Goal: Task Accomplishment & Management: Complete application form

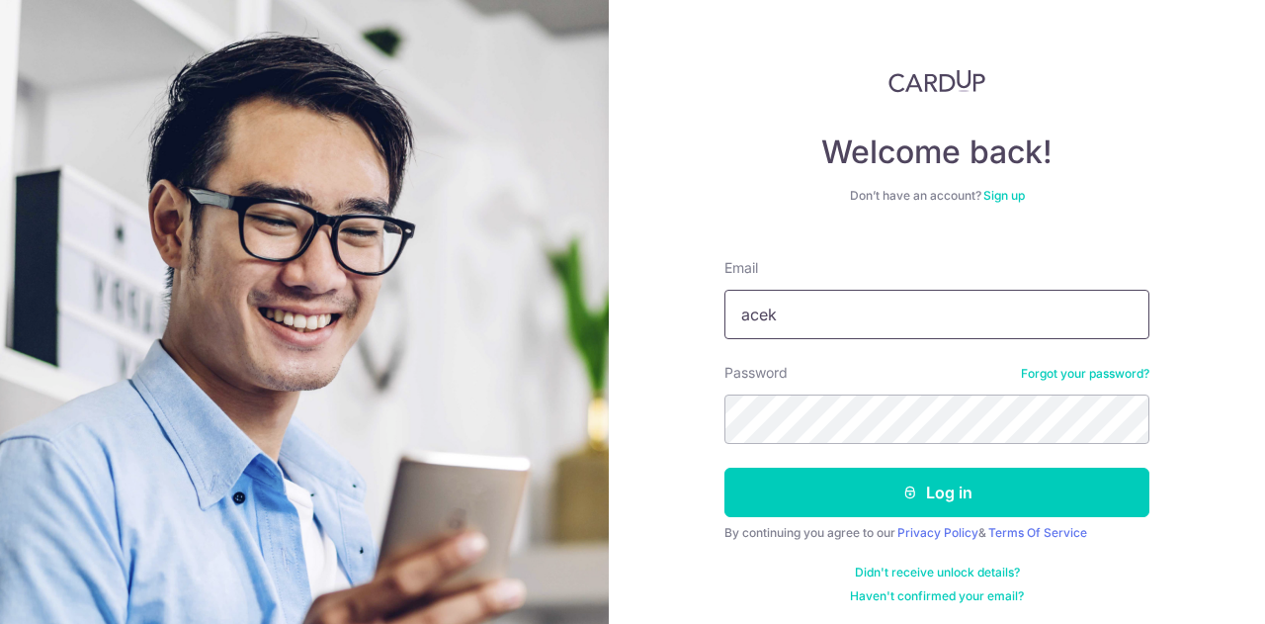
click at [822, 307] on input "acek" at bounding box center [937, 314] width 425 height 49
type input "acekidzgroup@gmail.com"
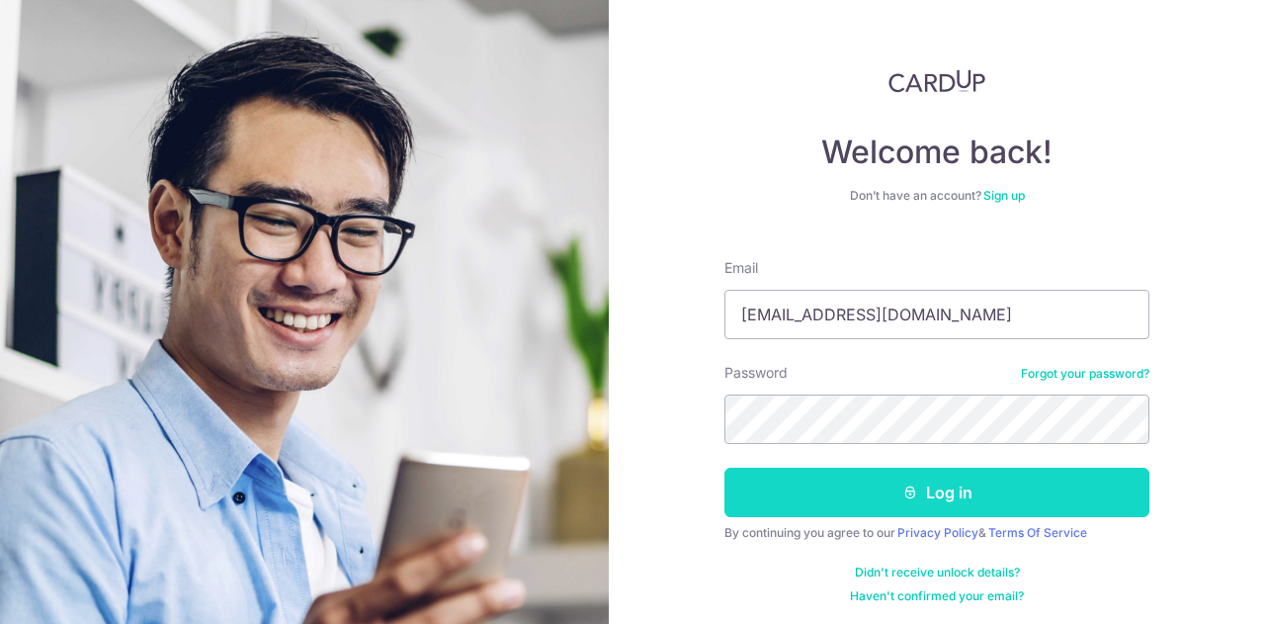
click at [742, 489] on button "Log in" at bounding box center [937, 492] width 425 height 49
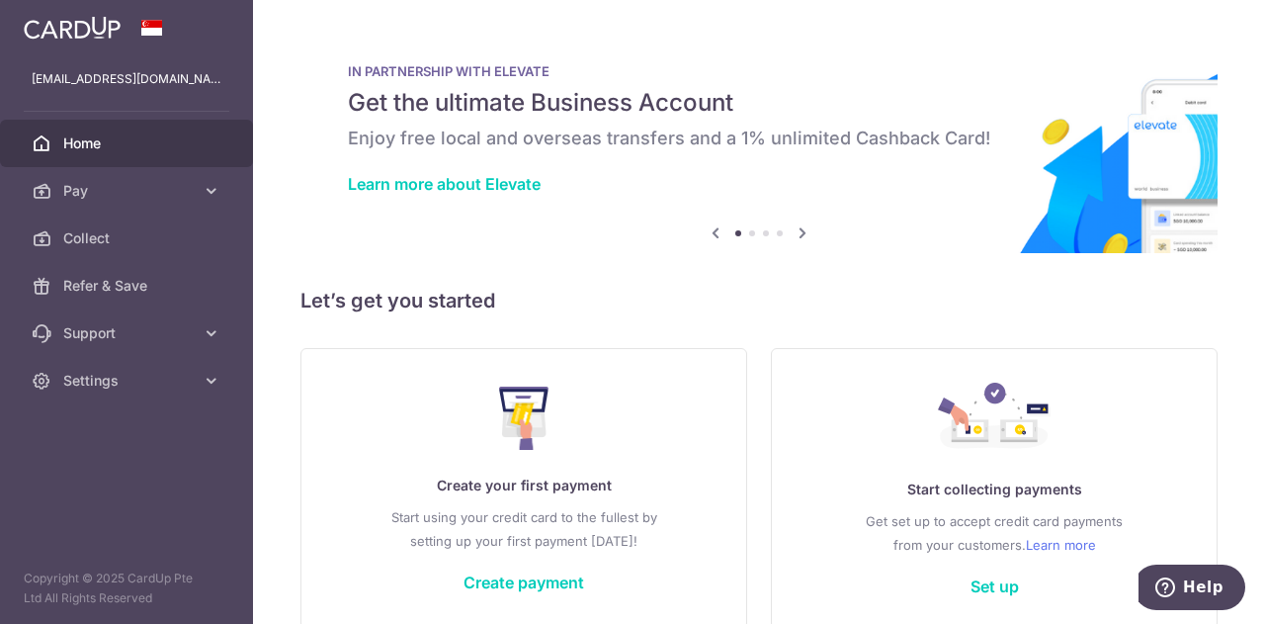
scroll to position [97, 0]
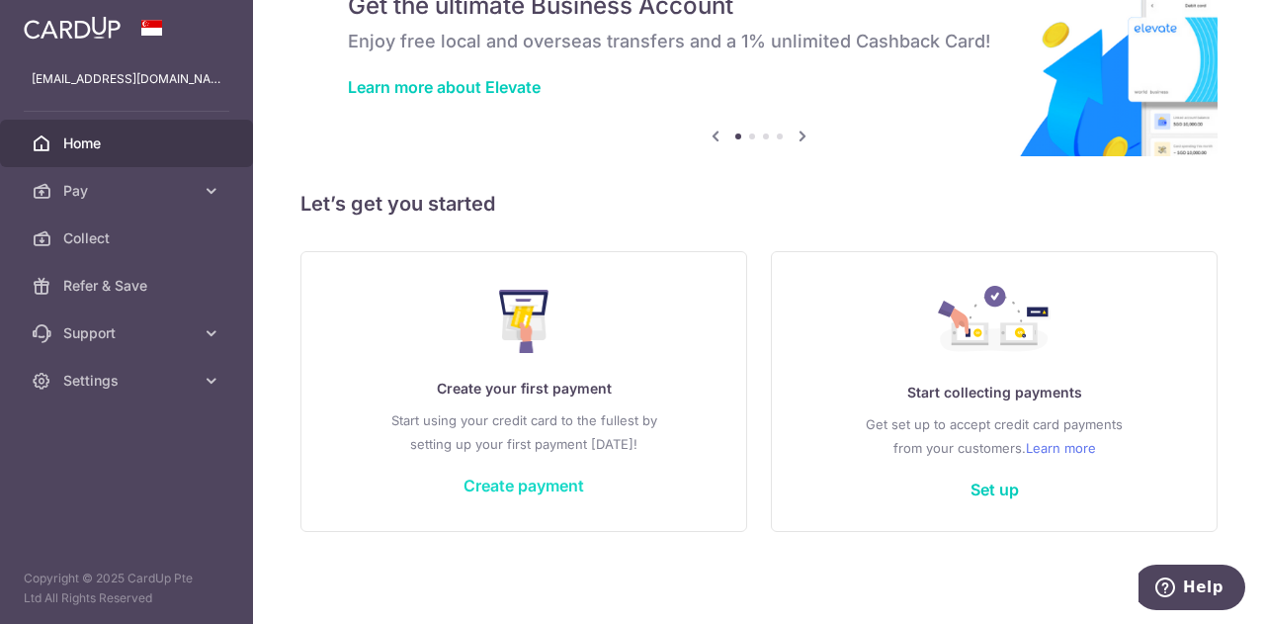
click at [524, 483] on link "Create payment" at bounding box center [524, 486] width 121 height 20
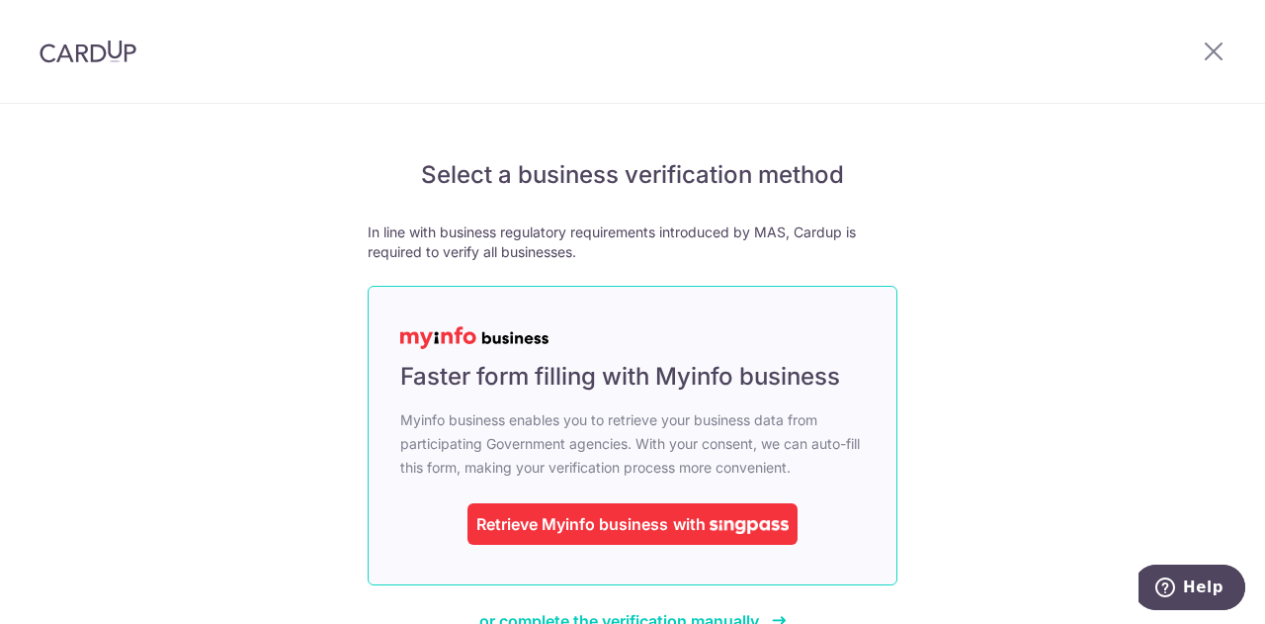
click at [641, 514] on div "Retrieve Myinfo business" at bounding box center [572, 524] width 192 height 24
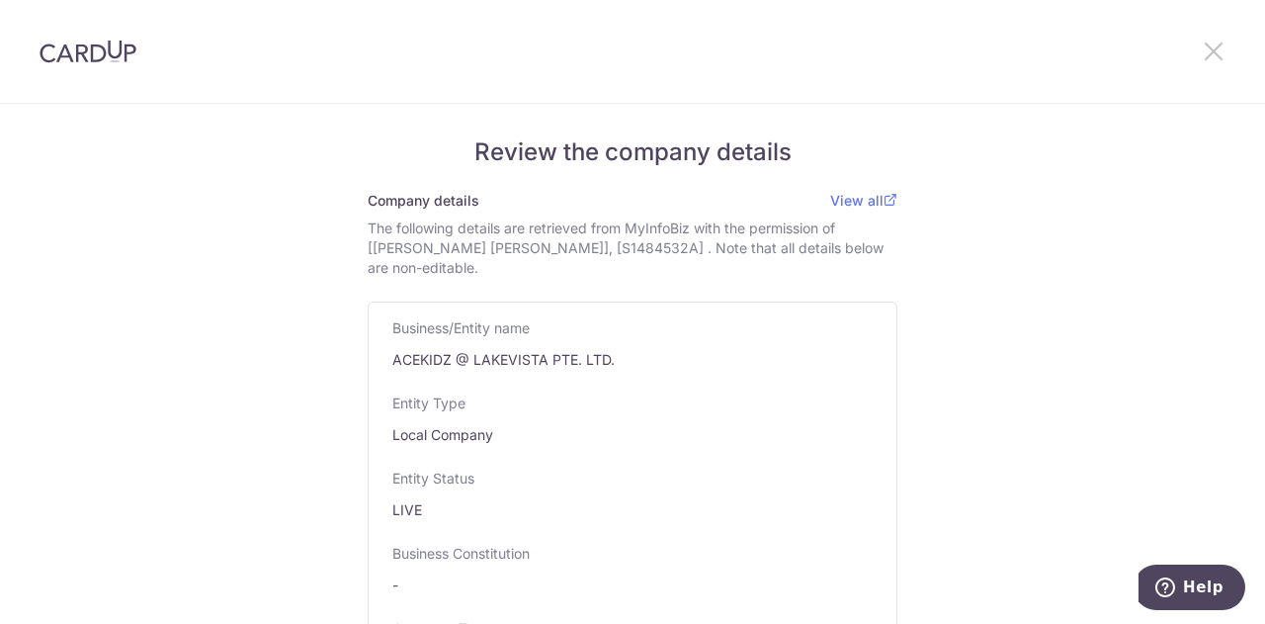
click at [1216, 48] on icon at bounding box center [1214, 51] width 24 height 25
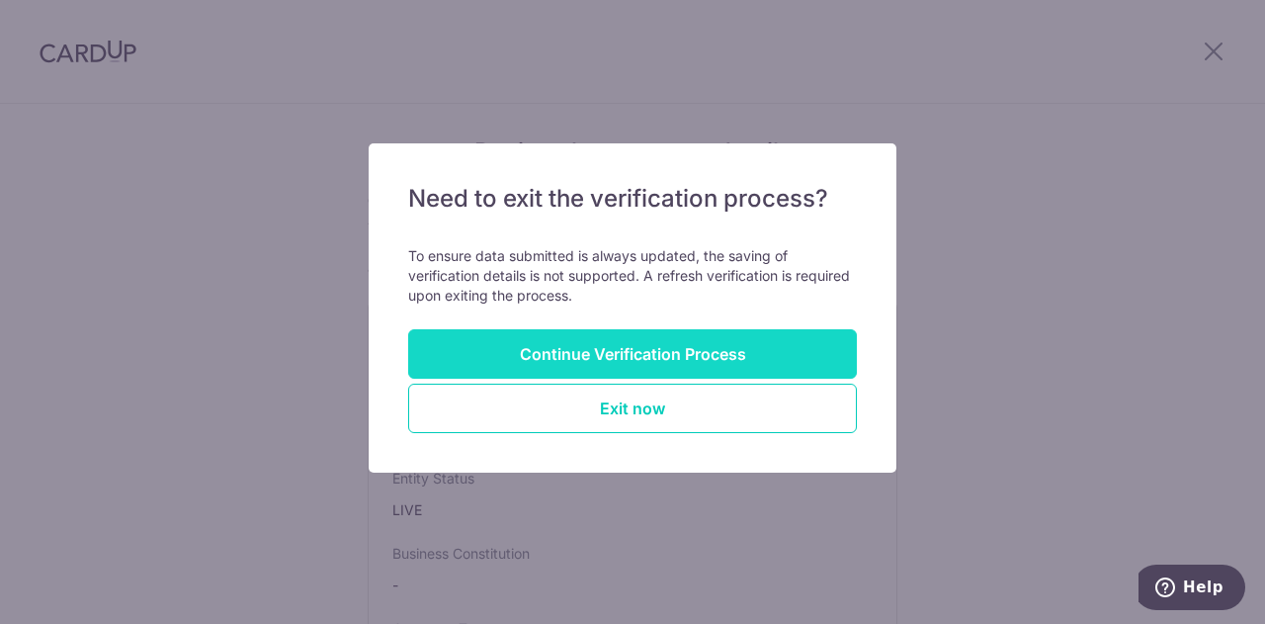
click at [643, 347] on button "Continue Verification Process" at bounding box center [632, 353] width 449 height 49
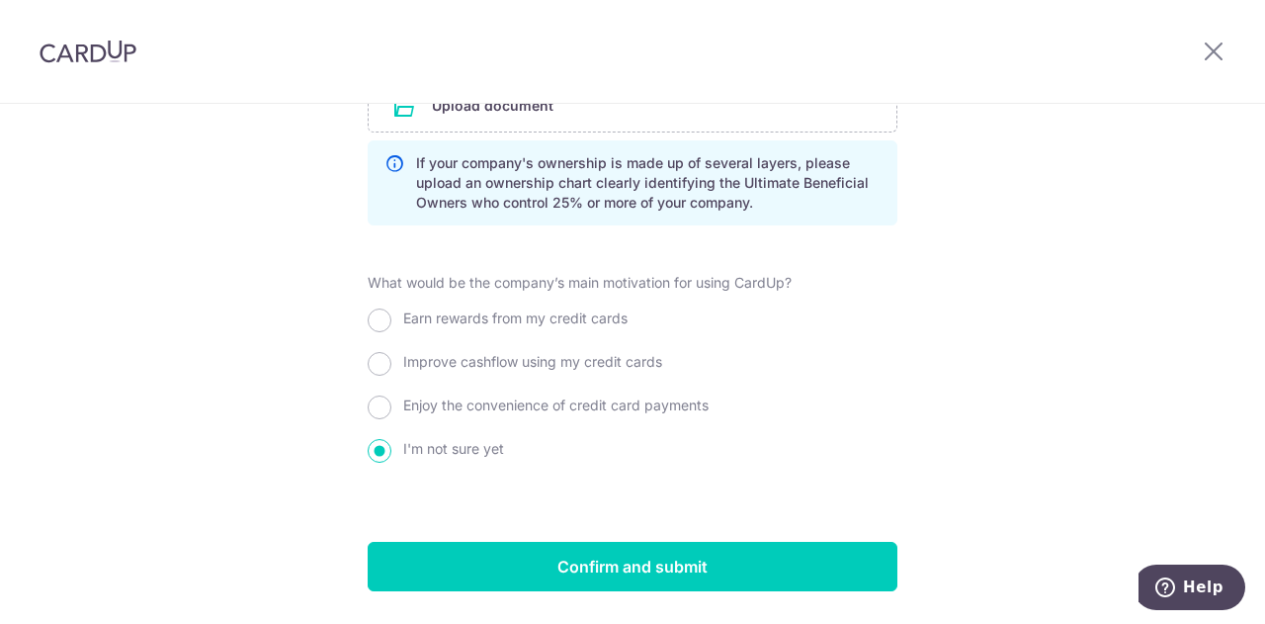
scroll to position [1754, 0]
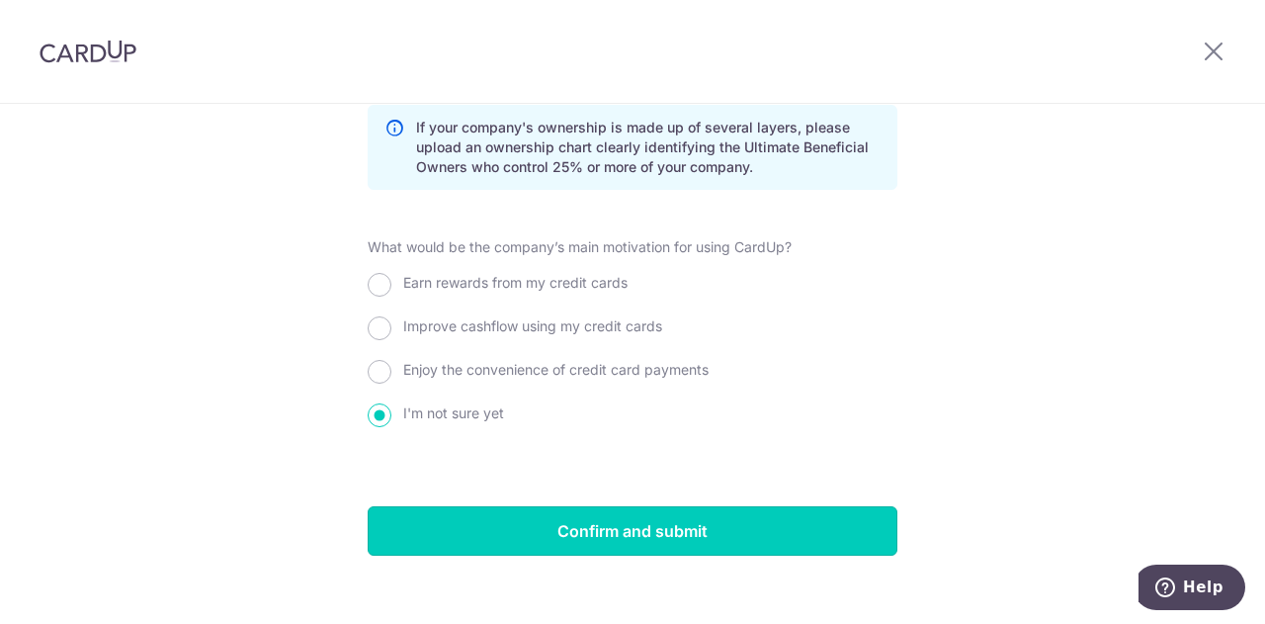
drag, startPoint x: 638, startPoint y: 495, endPoint x: 631, endPoint y: 481, distance: 15.5
click at [637, 506] on input "Confirm and submit" at bounding box center [633, 530] width 530 height 49
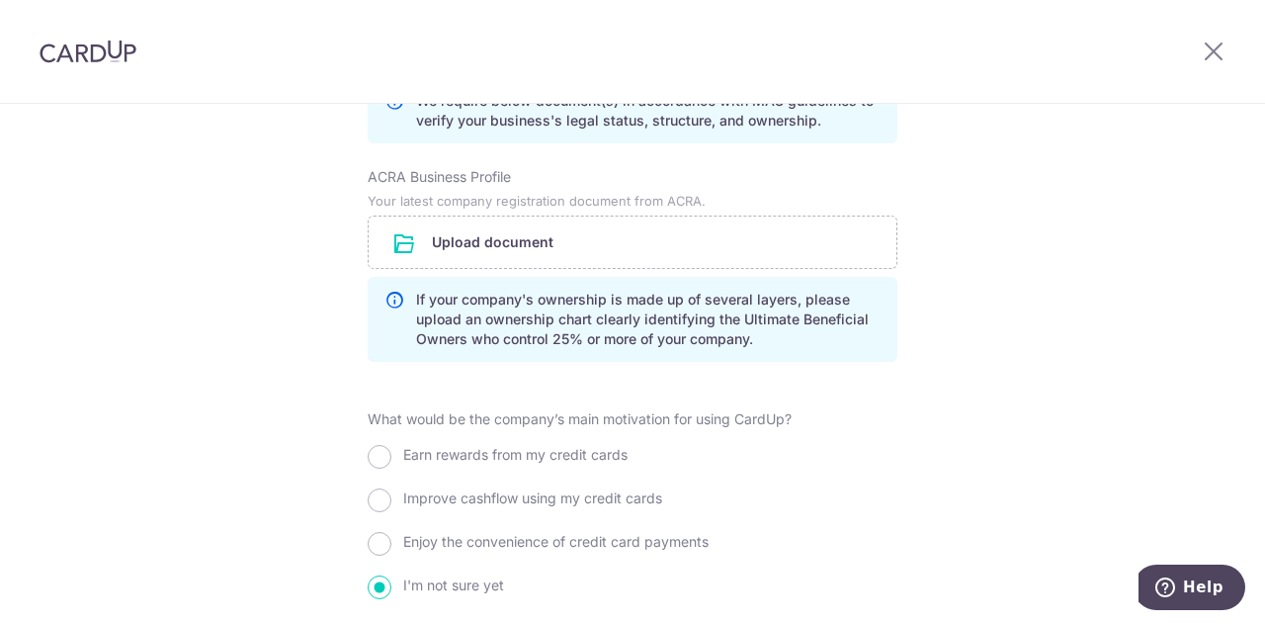
scroll to position [1781, 0]
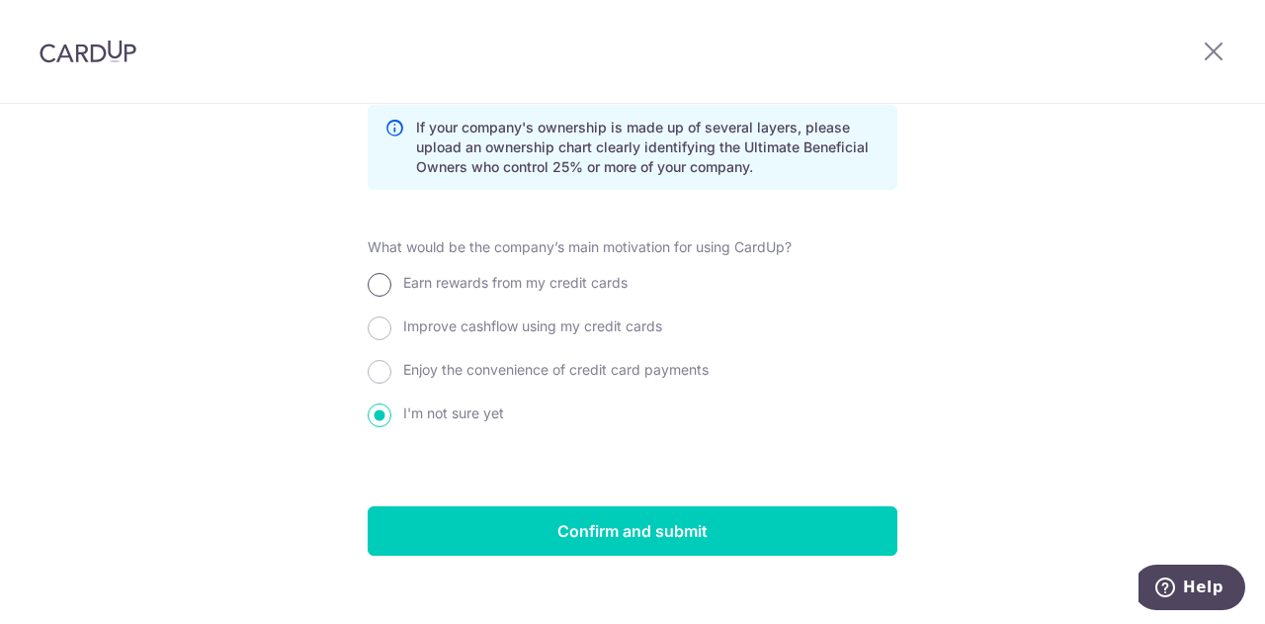
click at [368, 273] on input "Earn rewards from my credit cards" at bounding box center [380, 285] width 24 height 24
radio input "true"
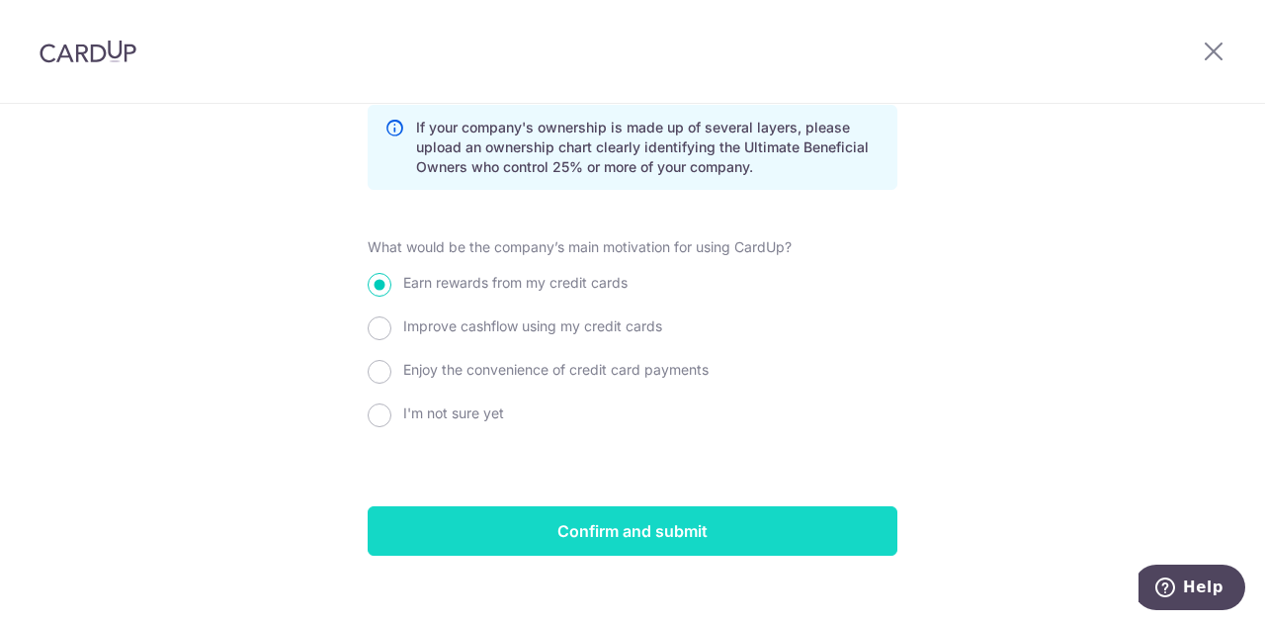
click at [620, 519] on input "Confirm and submit" at bounding box center [633, 530] width 530 height 49
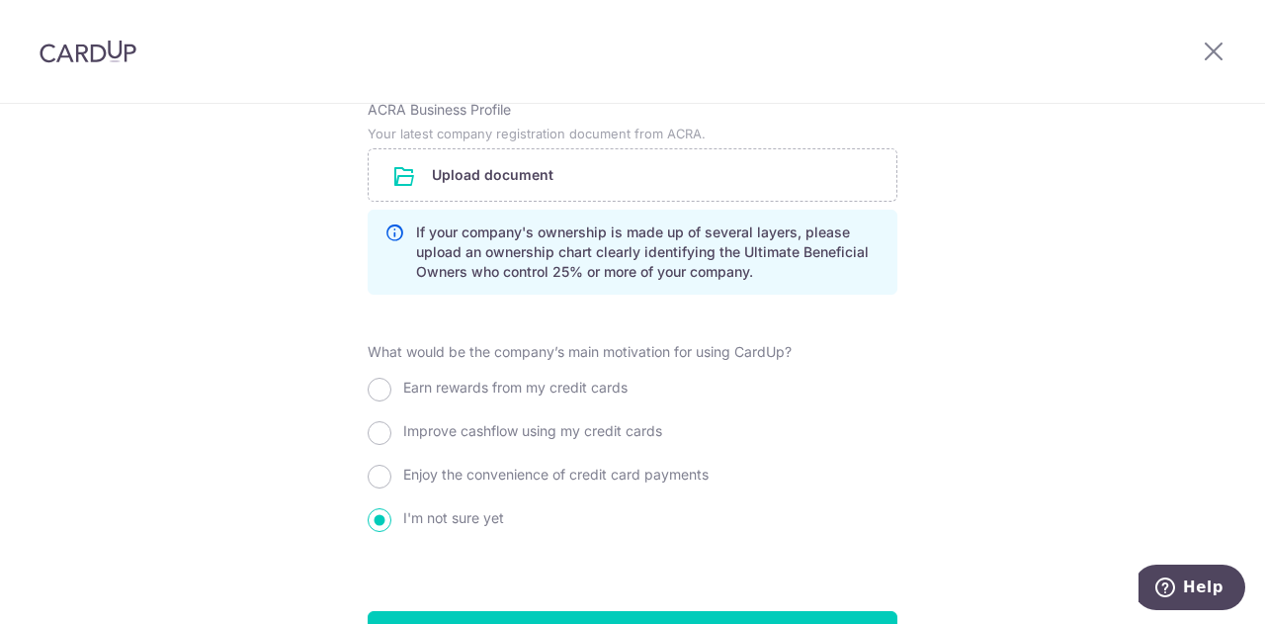
scroll to position [1717, 0]
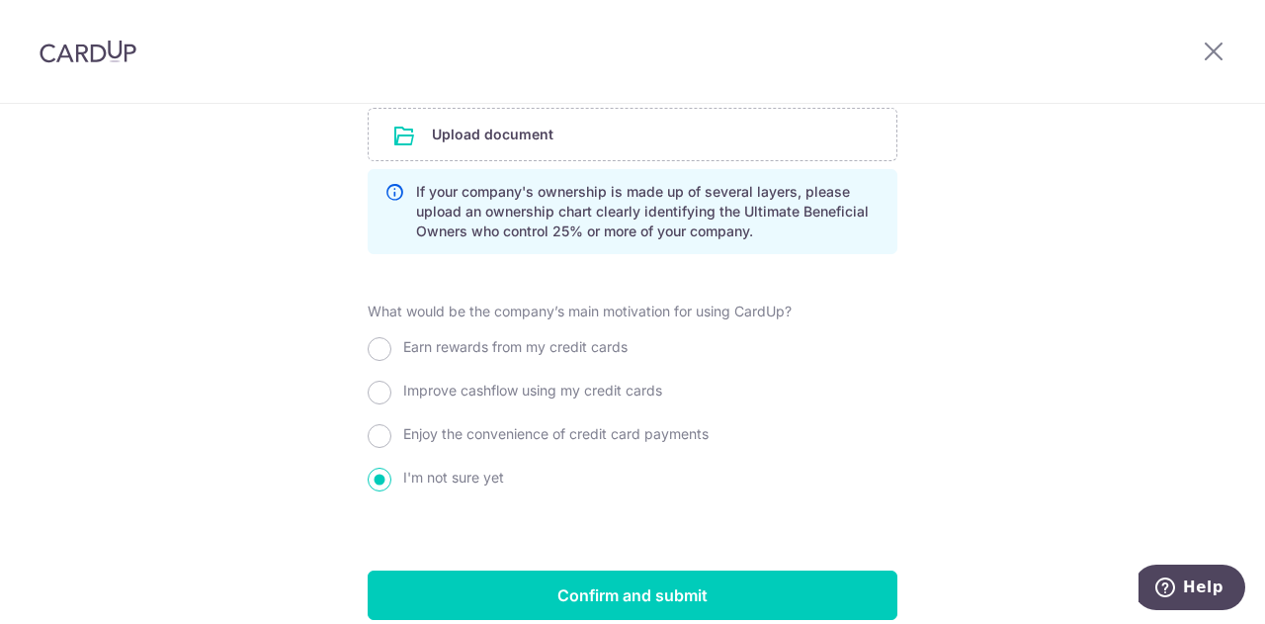
click at [369, 337] on input "Earn rewards from my credit cards" at bounding box center [380, 349] width 24 height 24
radio input "true"
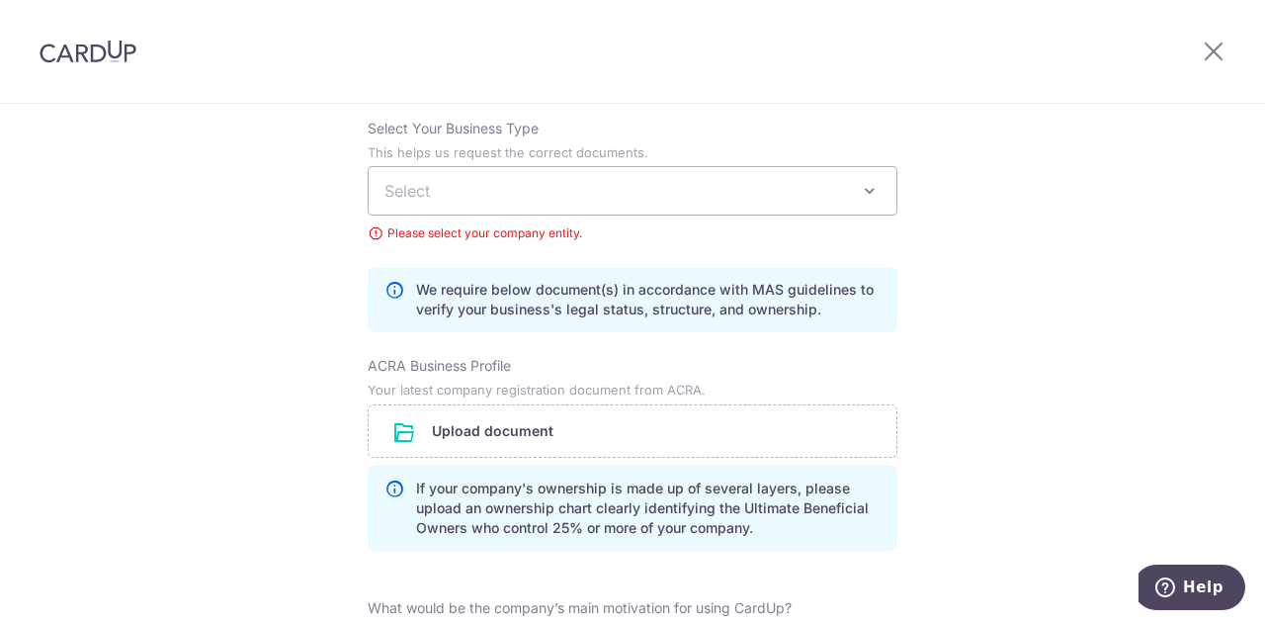
scroll to position [1322, 0]
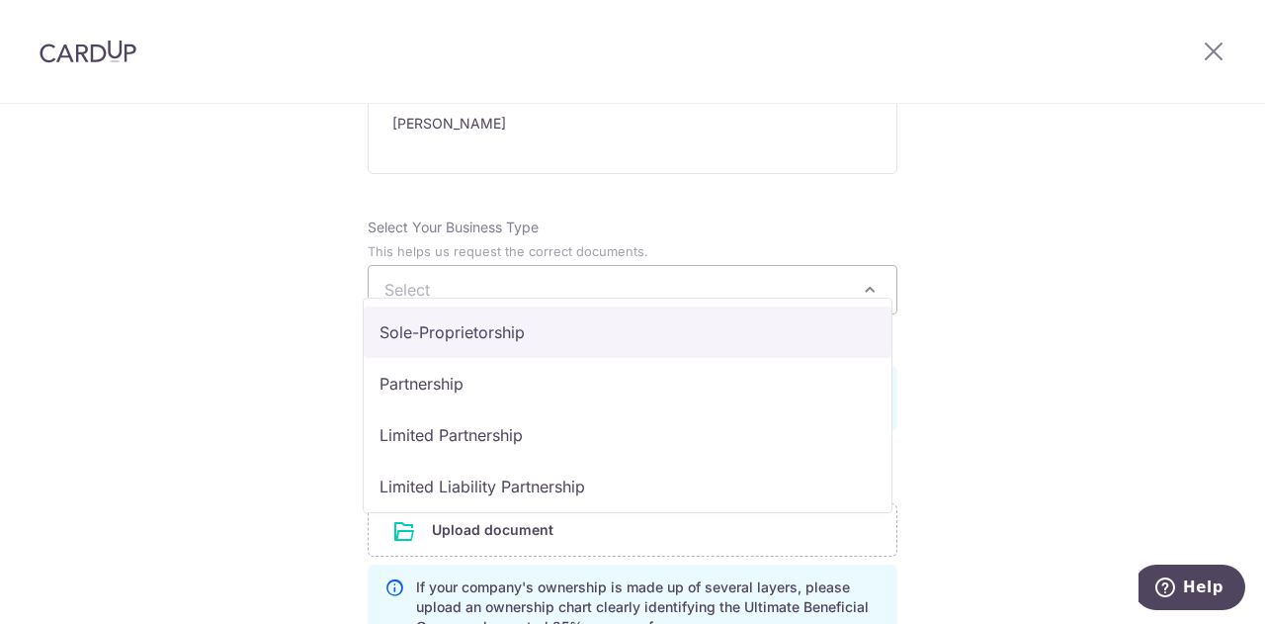
click at [868, 278] on span at bounding box center [870, 290] width 24 height 24
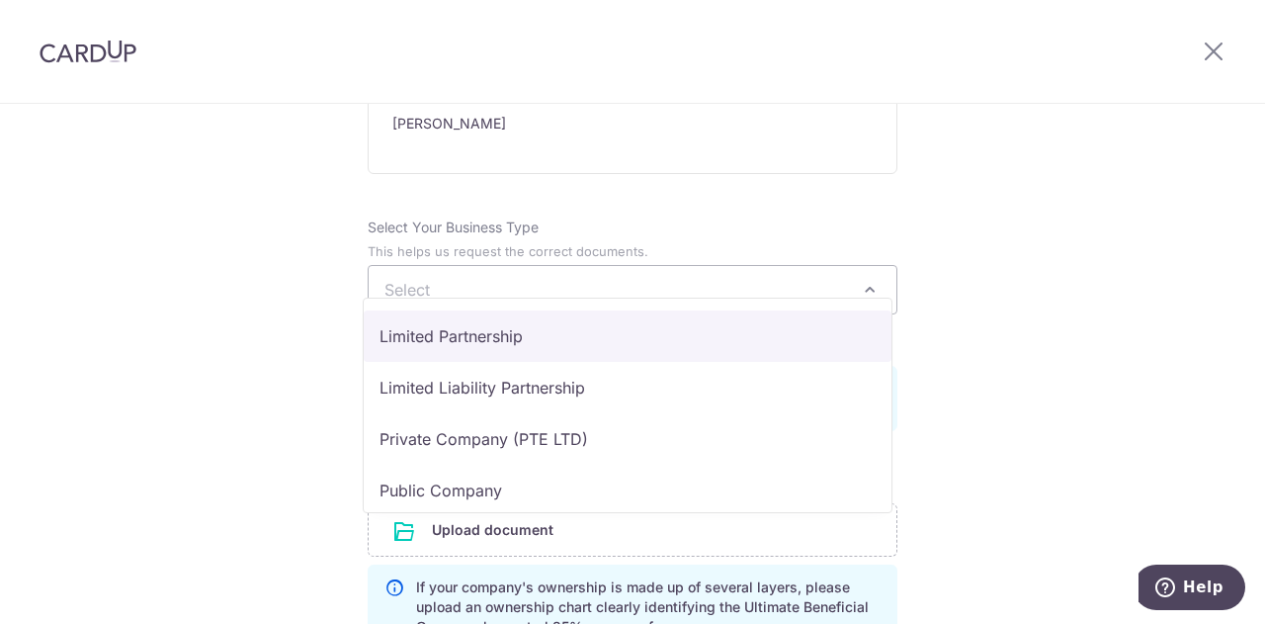
scroll to position [162, 0]
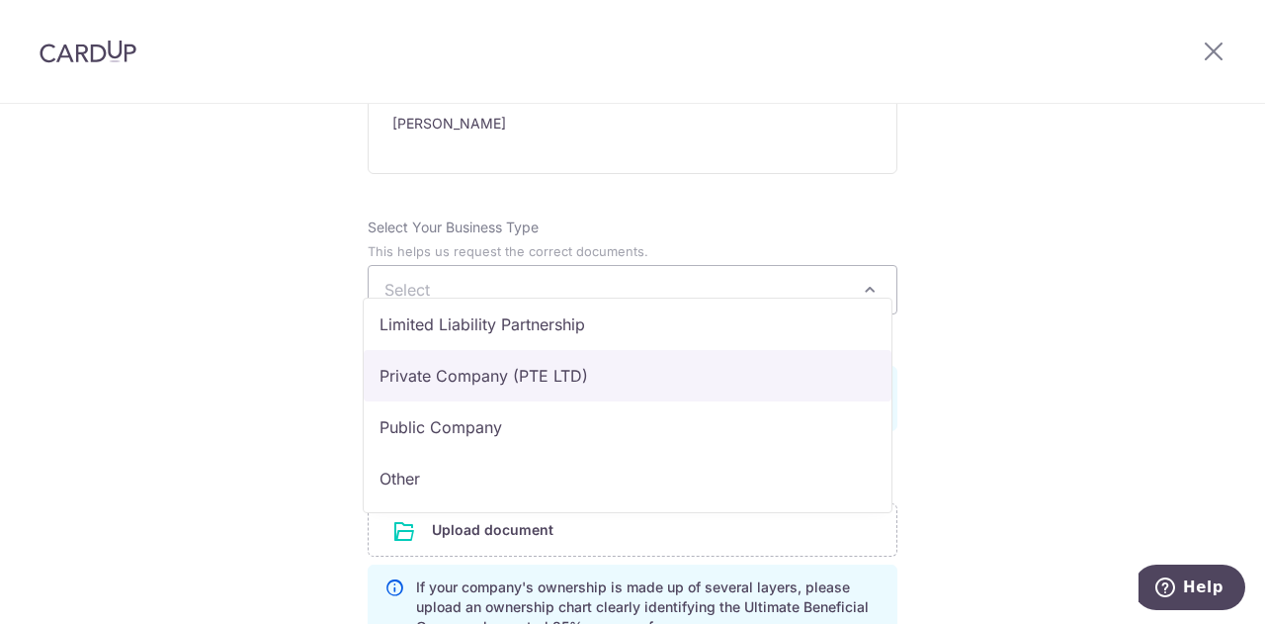
select select "Private Company (PTE LTD)"
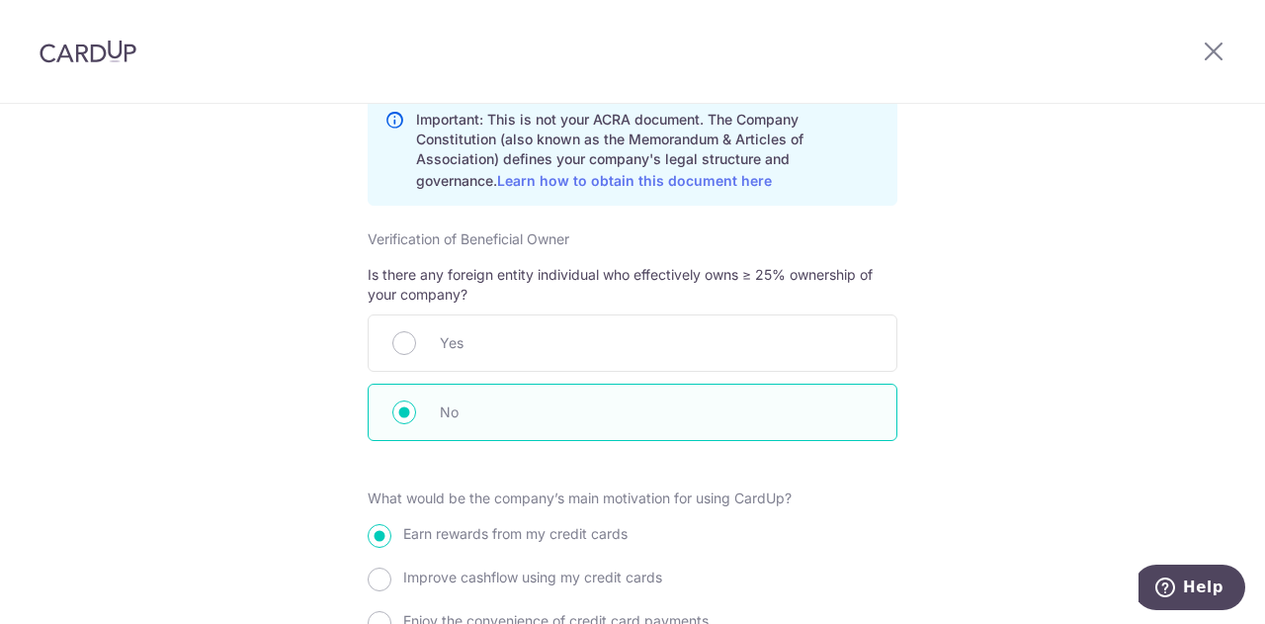
scroll to position [2274, 0]
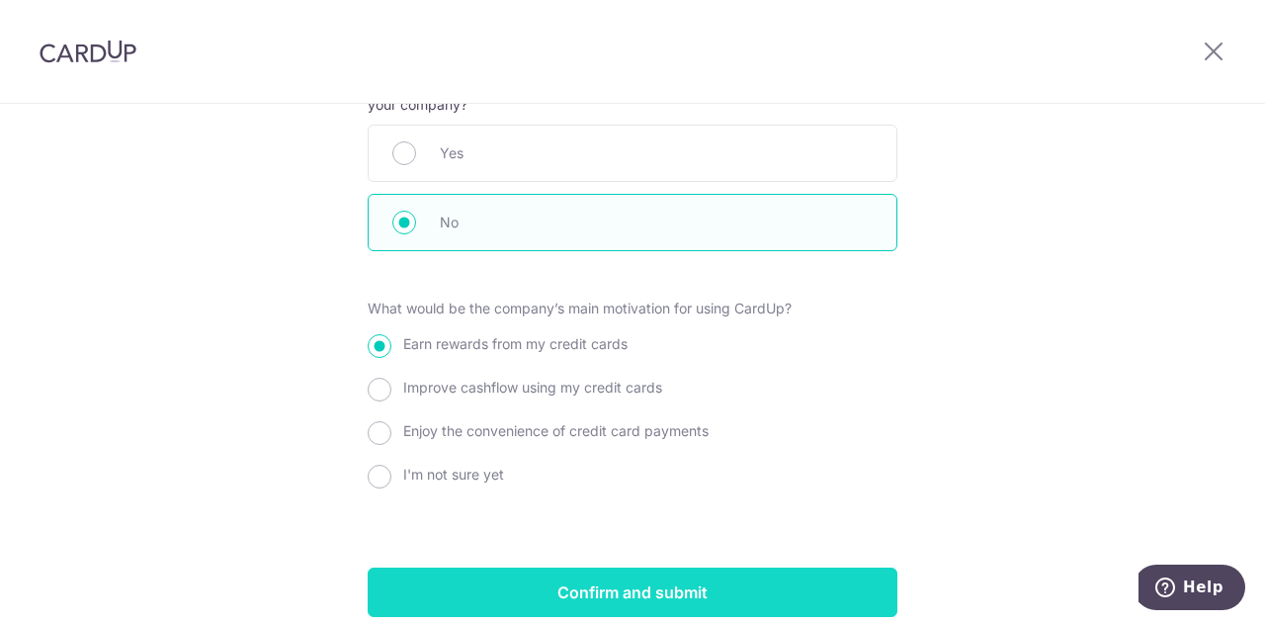
click at [613, 567] on input "Confirm and submit" at bounding box center [633, 591] width 530 height 49
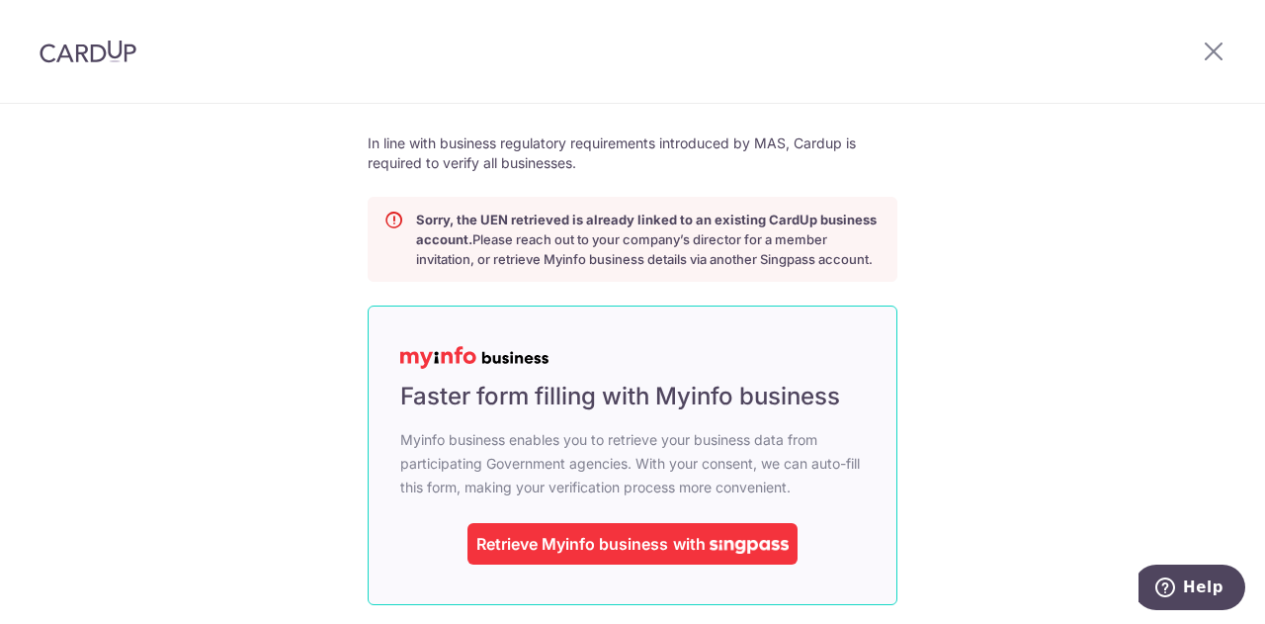
scroll to position [198, 0]
